Goal: Information Seeking & Learning: Learn about a topic

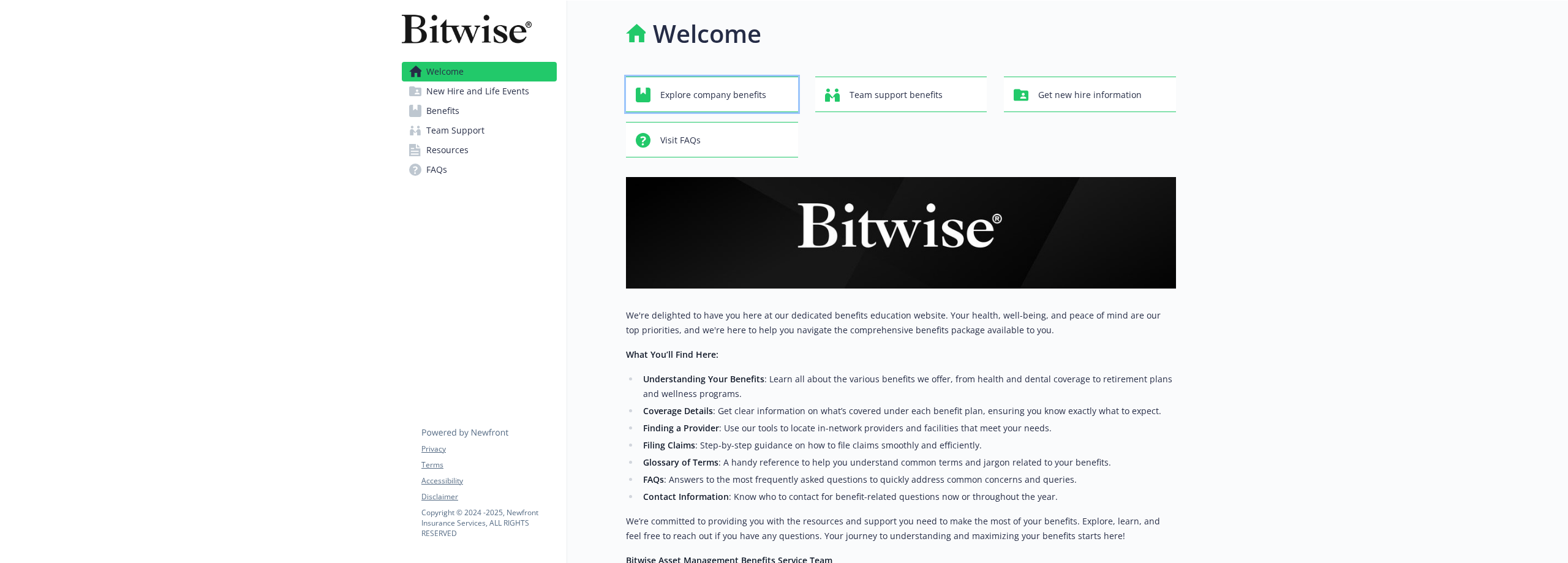
click at [729, 96] on span "Explore company benefits" at bounding box center [713, 94] width 106 height 24
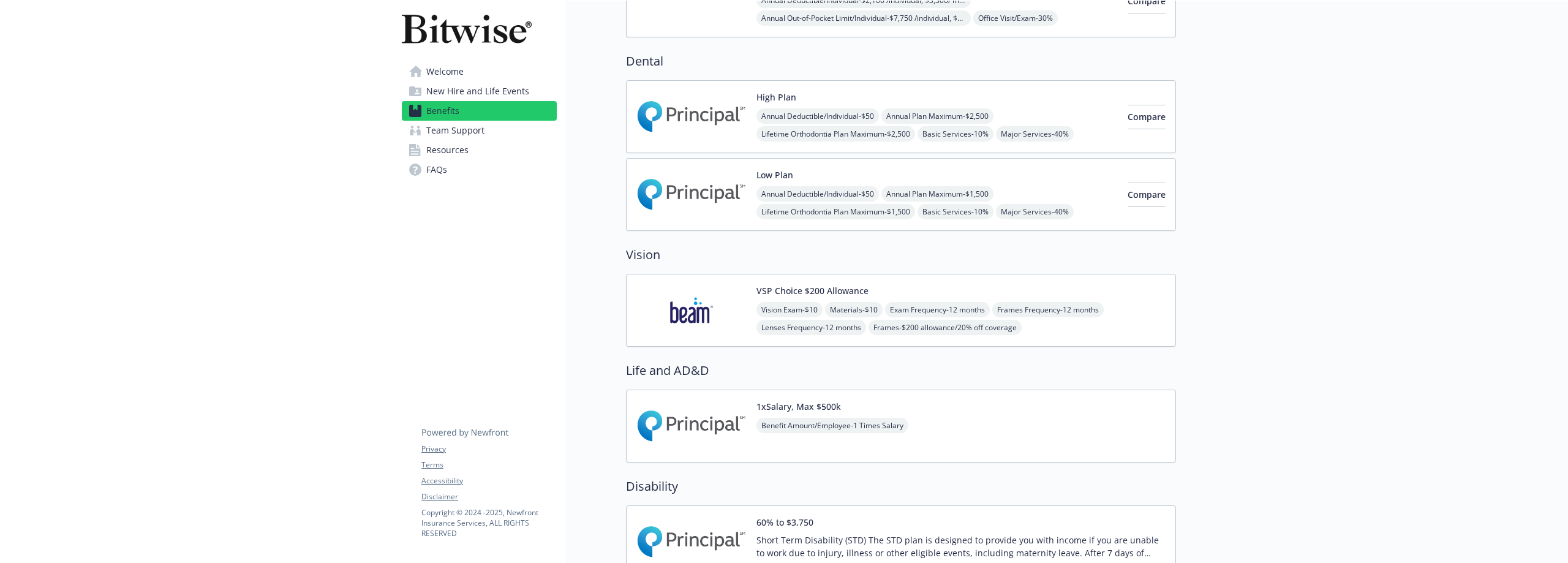
scroll to position [367, 0]
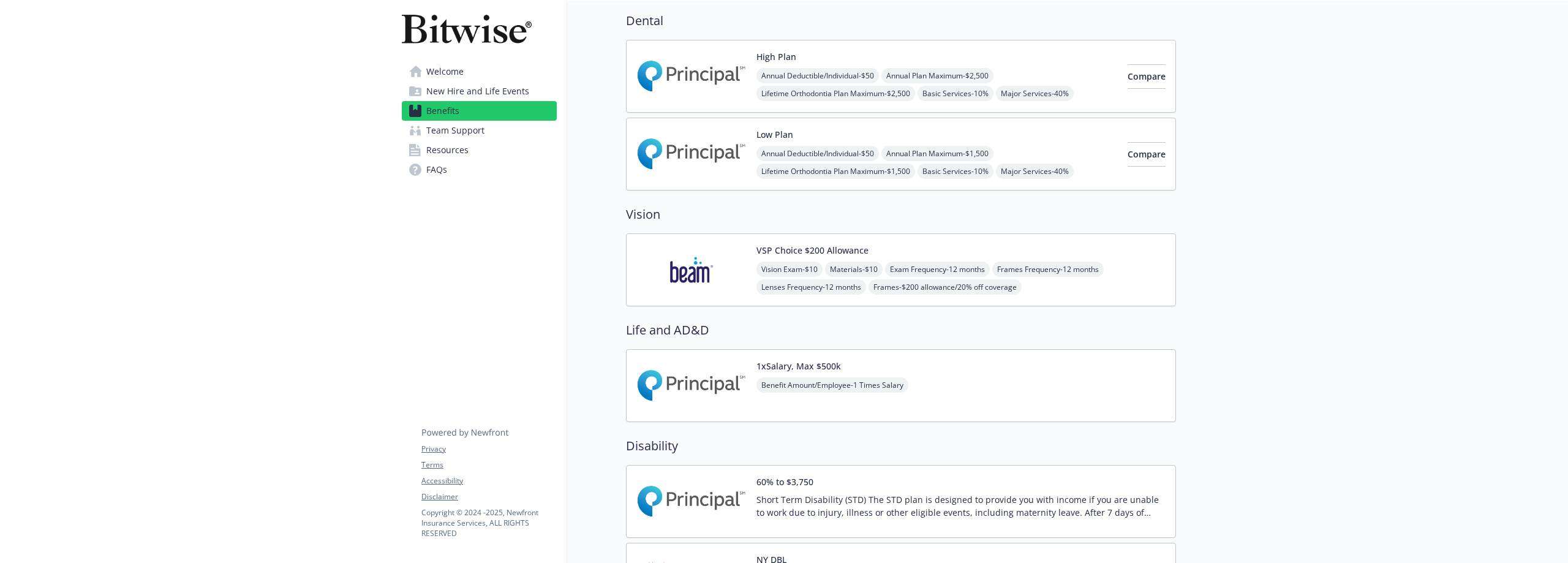
click at [964, 376] on div "1xSalary, Max $500k Benefit Amount/Employee - 1 Times Salary" at bounding box center [900, 386] width 550 height 73
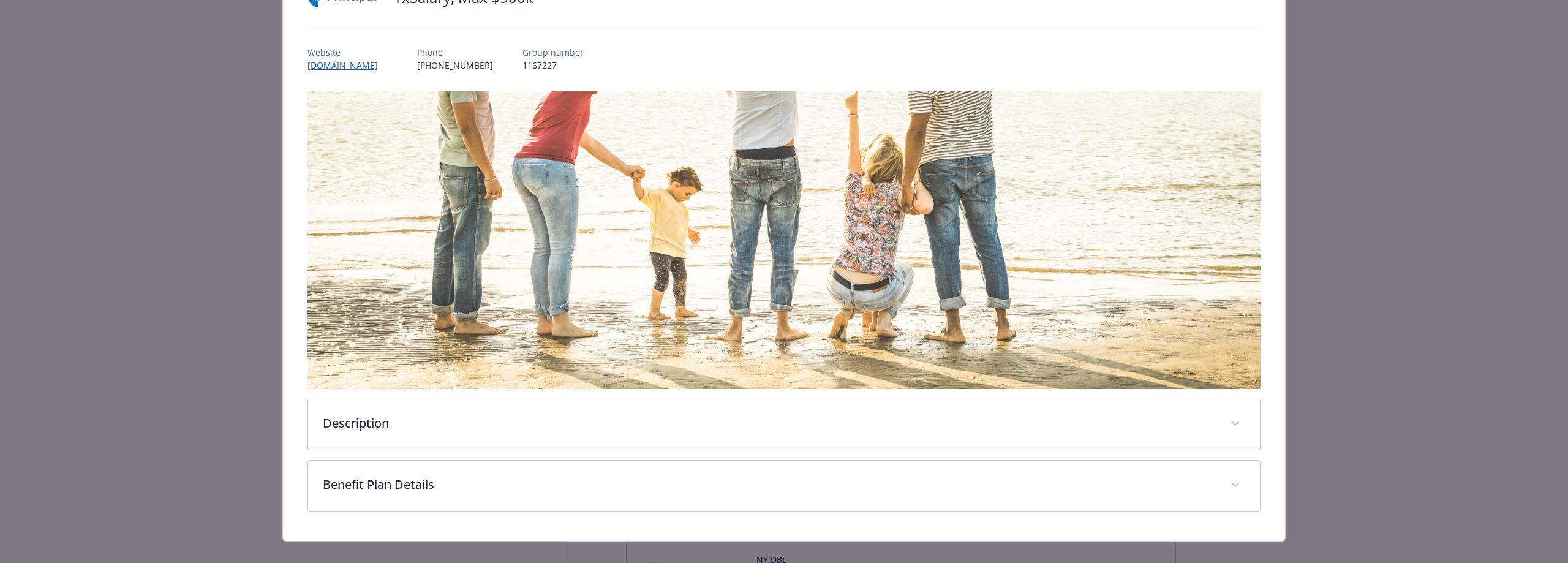
scroll to position [131, 0]
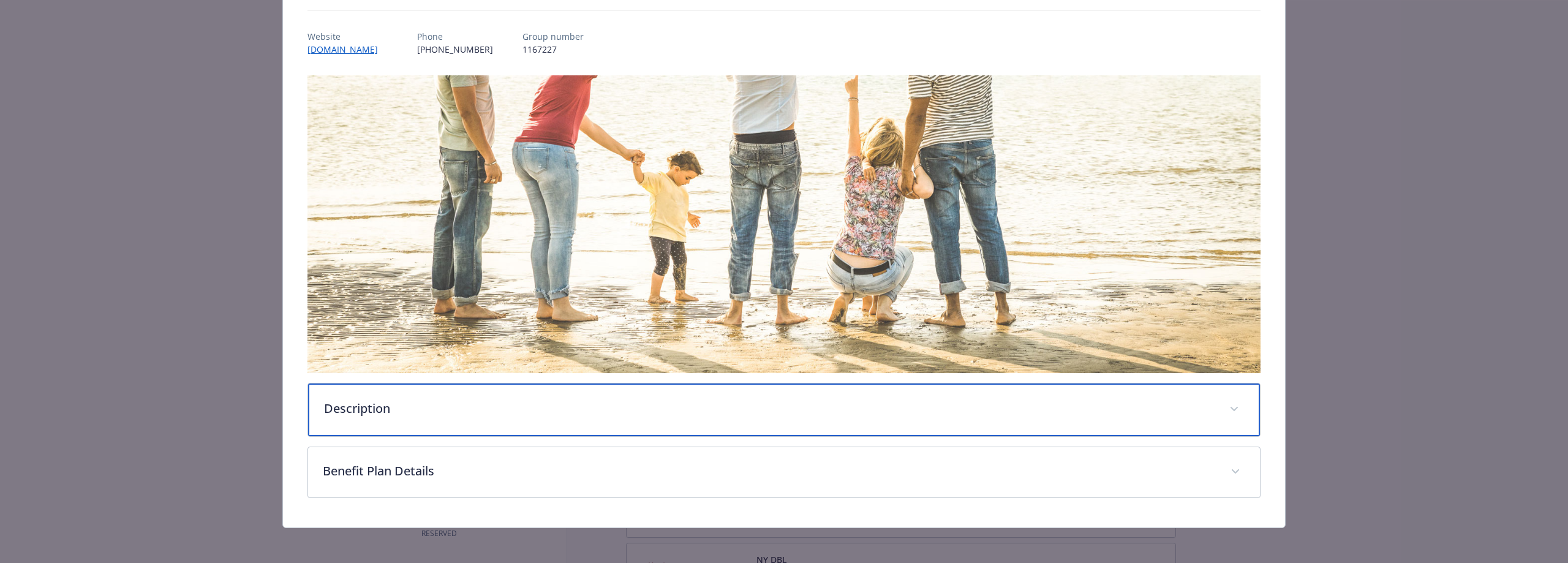
click at [443, 410] on p "Description" at bounding box center [769, 409] width 891 height 18
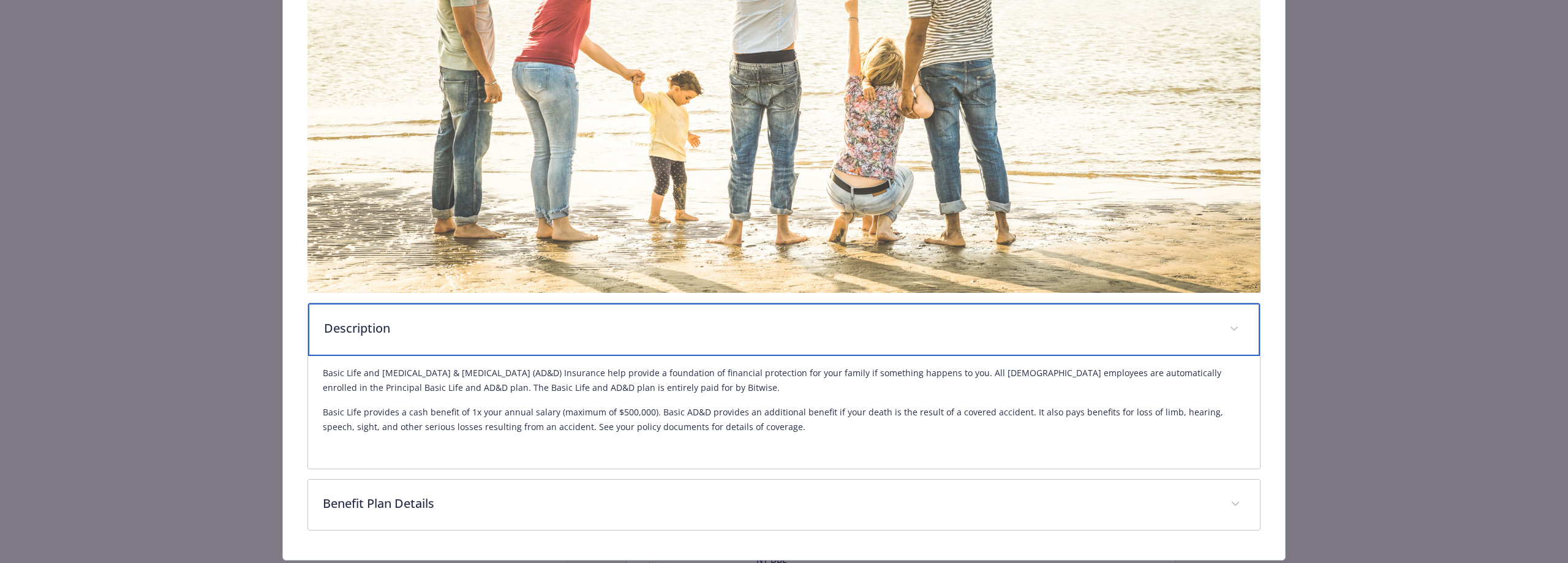
scroll to position [246, 0]
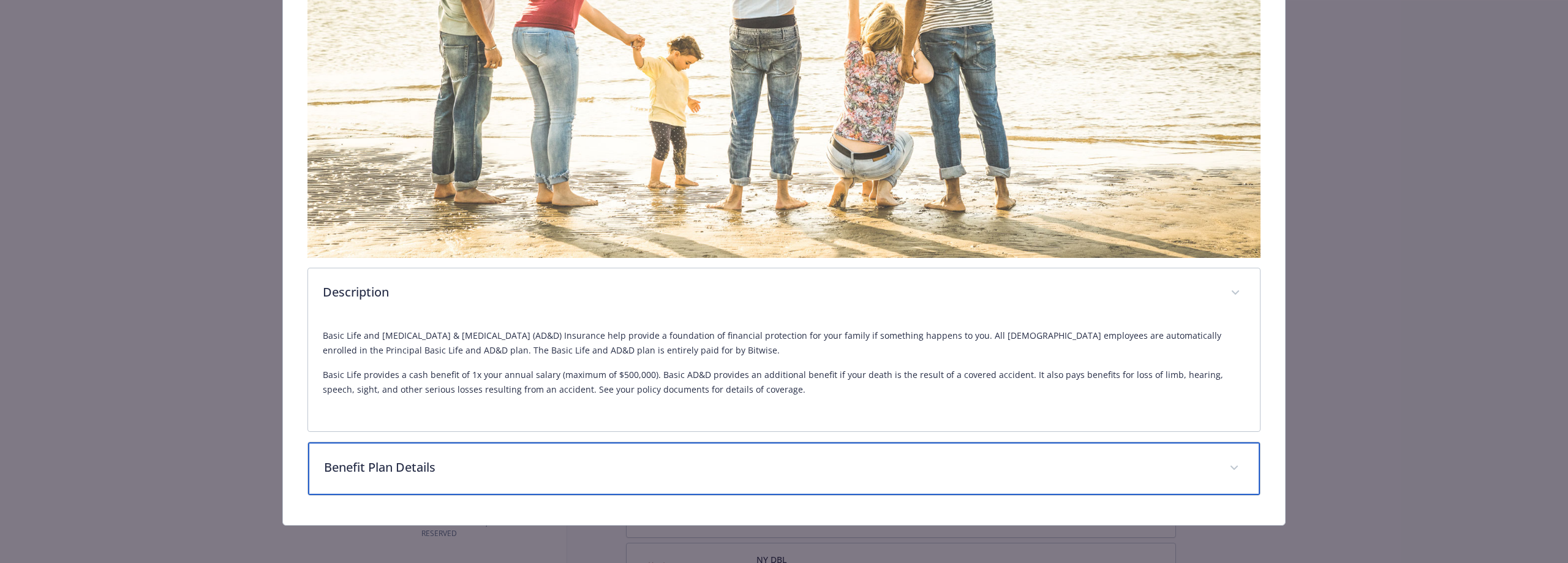
click at [506, 466] on p "Benefit Plan Details" at bounding box center [769, 467] width 891 height 18
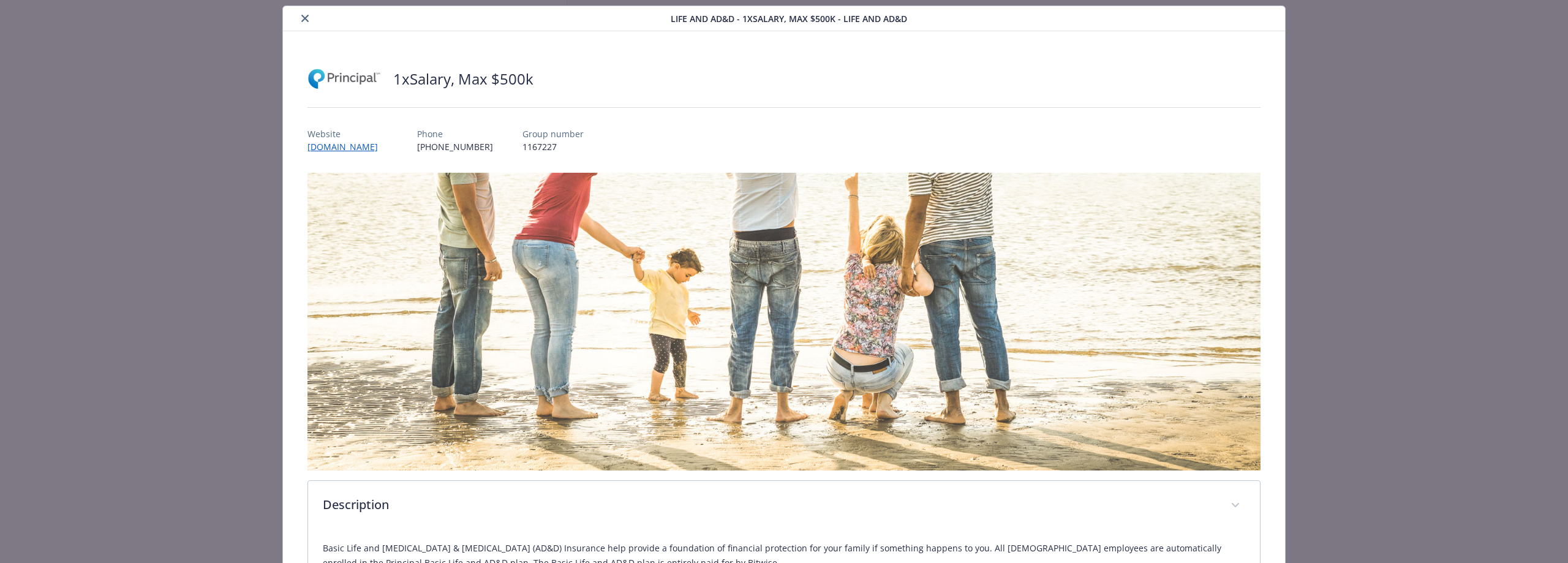
scroll to position [0, 0]
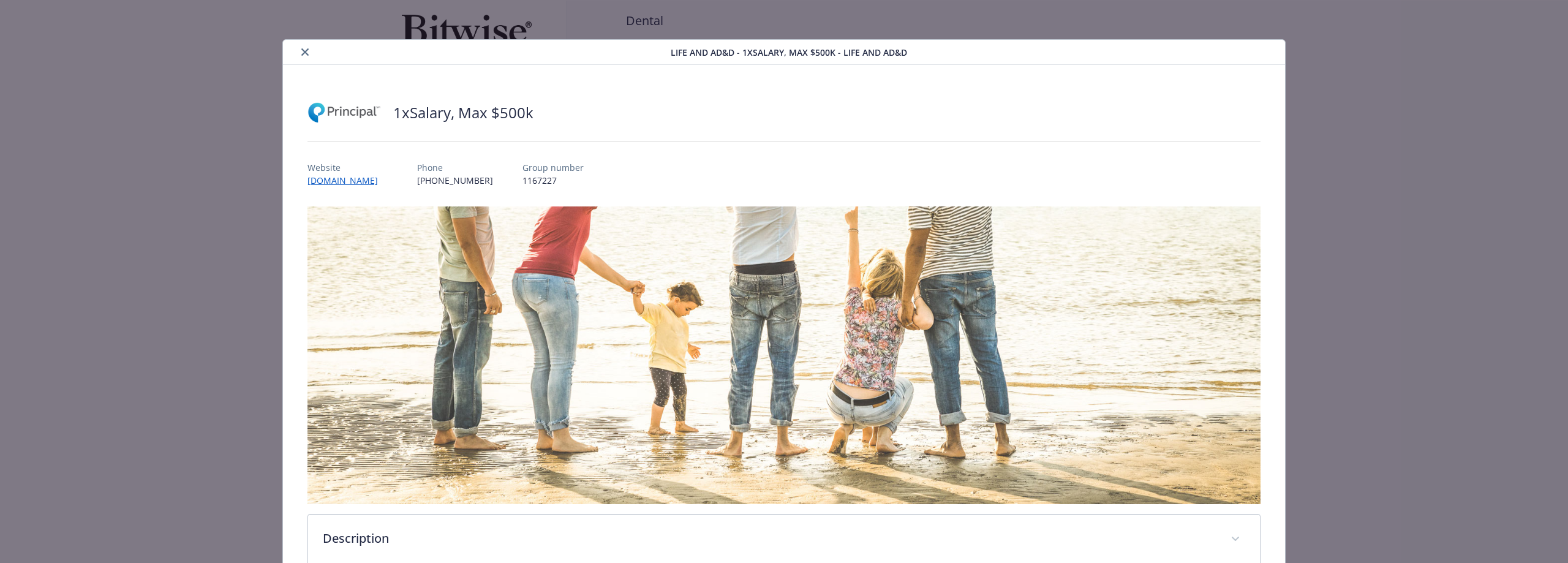
click at [303, 49] on icon "close" at bounding box center [305, 51] width 7 height 7
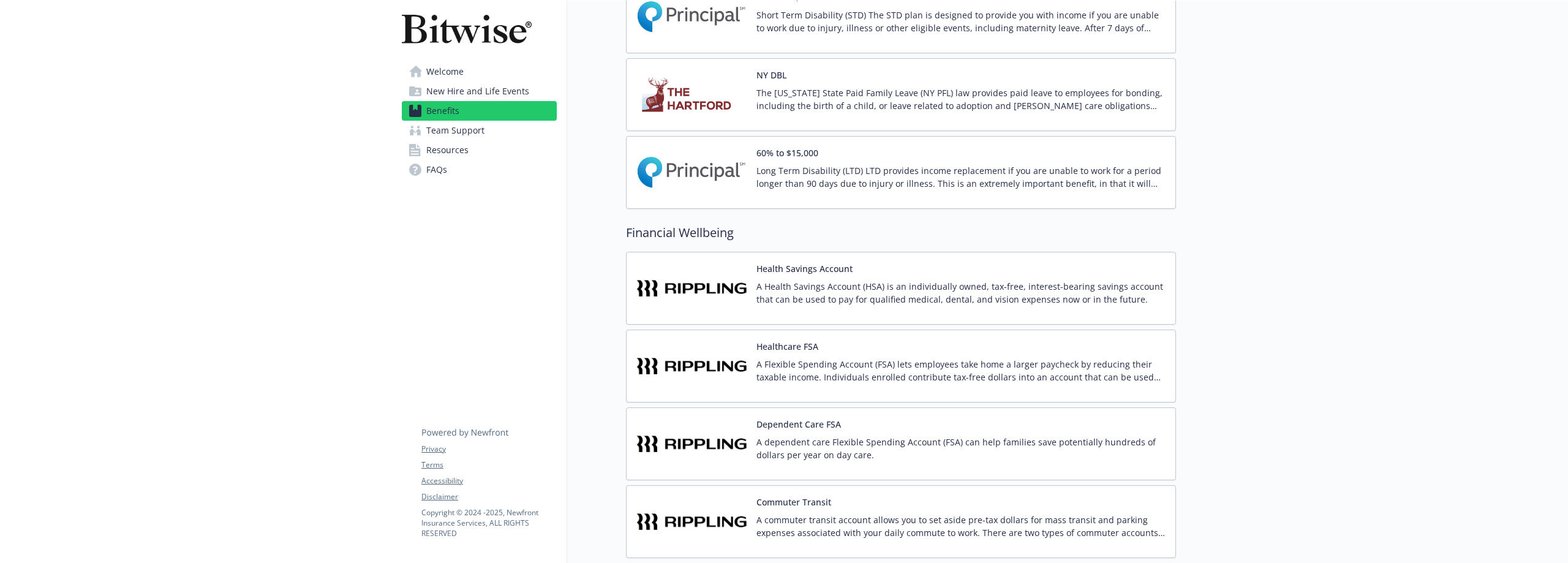
scroll to position [858, 0]
